Goal: Book appointment/travel/reservation

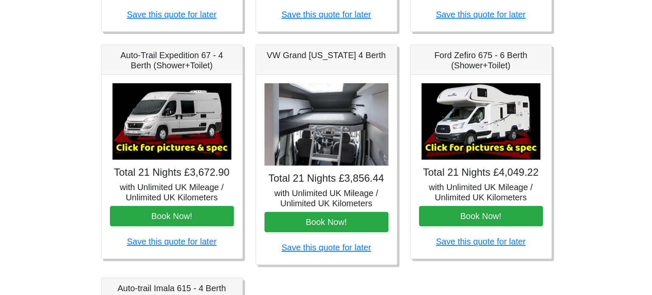
scroll to position [339, 0]
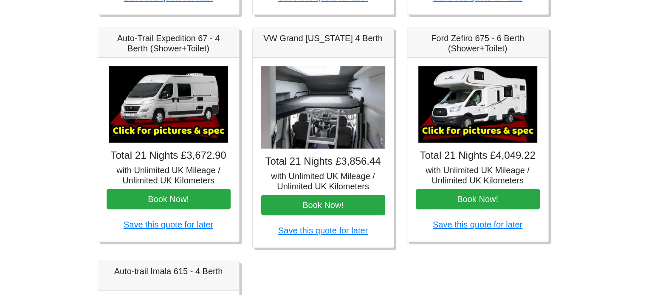
click at [466, 103] on img at bounding box center [477, 104] width 119 height 76
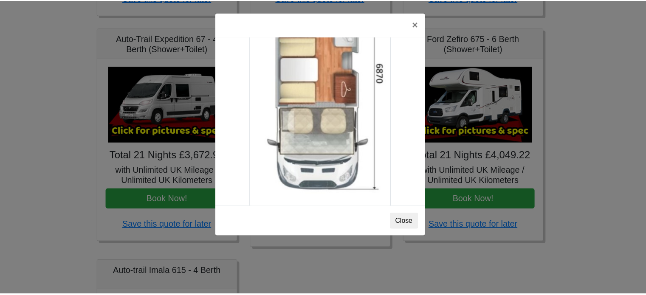
scroll to position [1495, 0]
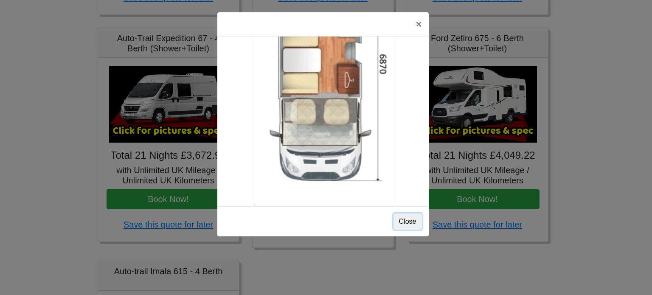
click at [407, 225] on button "Close" at bounding box center [407, 221] width 28 height 16
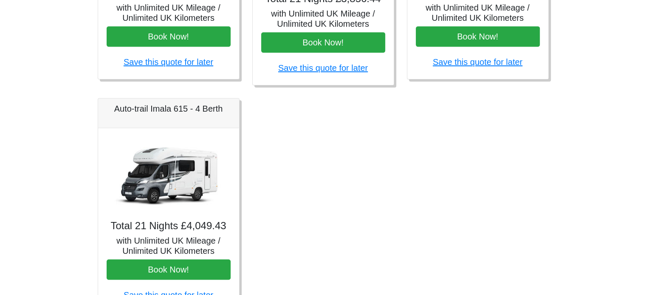
scroll to position [517, 0]
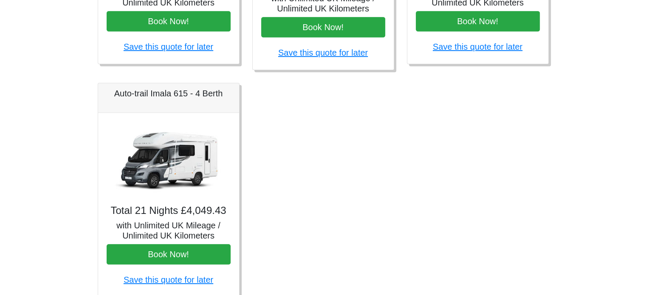
click at [139, 157] on img at bounding box center [168, 159] width 119 height 76
click at [160, 169] on img at bounding box center [168, 159] width 119 height 76
click at [177, 161] on img at bounding box center [168, 159] width 119 height 76
click at [168, 96] on h5 "Auto-trail Imala 615 - 4 Berth" at bounding box center [169, 93] width 124 height 10
click at [161, 151] on img at bounding box center [168, 159] width 119 height 76
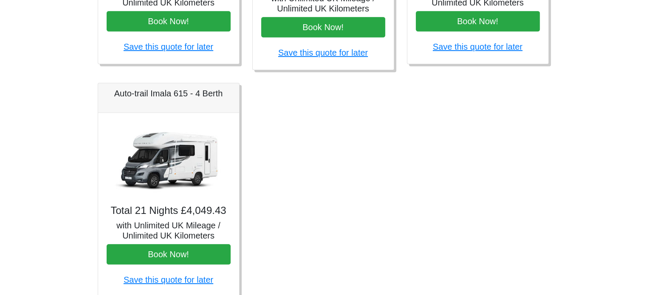
click at [160, 201] on div "Total 21 Nights £4,049.43 with Unlimited UK Mileage / Unlimited UK Kilometers B…" at bounding box center [168, 205] width 141 height 184
click at [186, 217] on div "Total 21 Nights £4,049.43 with Unlimited UK Mileage / Unlimited UK Kilometers B…" at bounding box center [168, 205] width 141 height 184
click at [180, 210] on h4 "Total 21 Nights £4,049.43" at bounding box center [169, 211] width 124 height 12
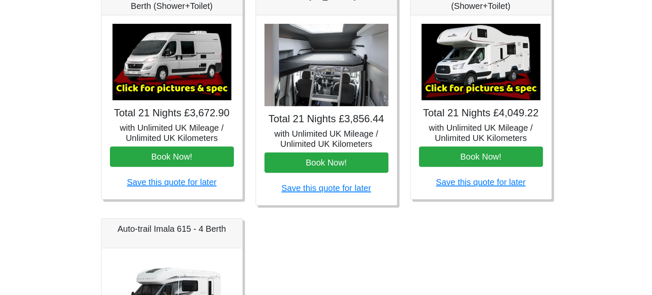
scroll to position [365, 0]
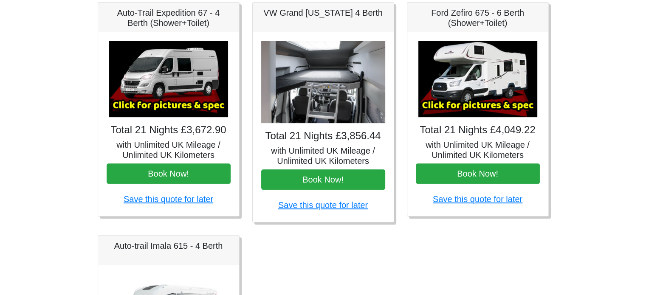
click at [475, 91] on img at bounding box center [477, 79] width 119 height 76
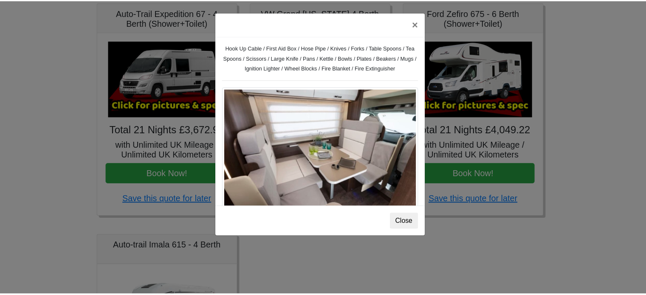
scroll to position [0, 0]
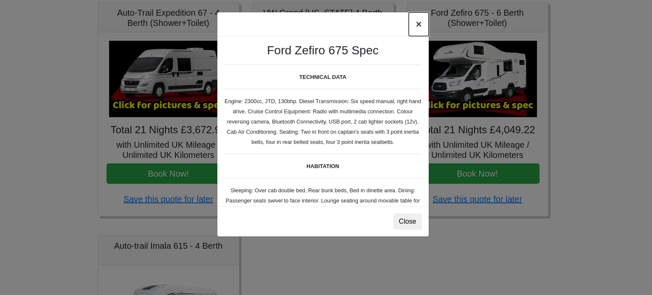
click at [418, 25] on button "×" at bounding box center [419, 24] width 20 height 24
